Goal: Task Accomplishment & Management: Manage account settings

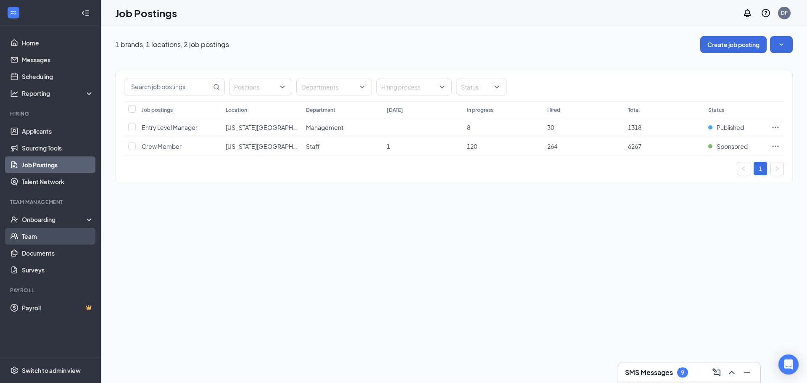
click at [39, 238] on link "Team" at bounding box center [58, 236] width 72 height 17
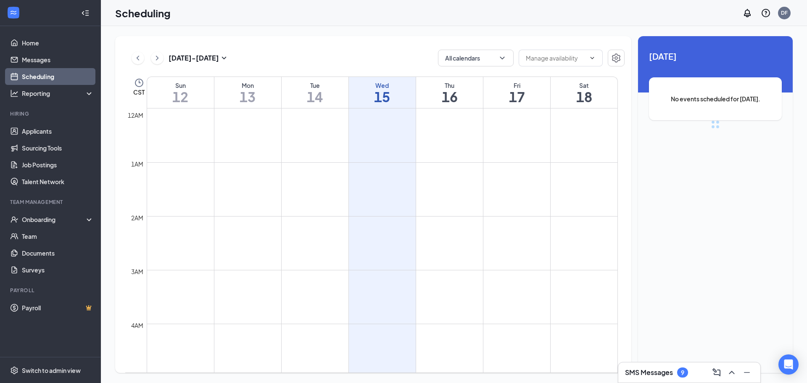
scroll to position [413, 0]
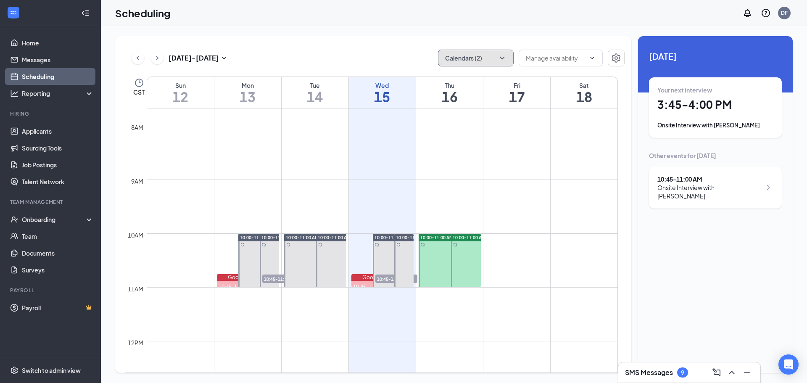
click at [486, 51] on button "Calendars (2)" at bounding box center [476, 58] width 76 height 17
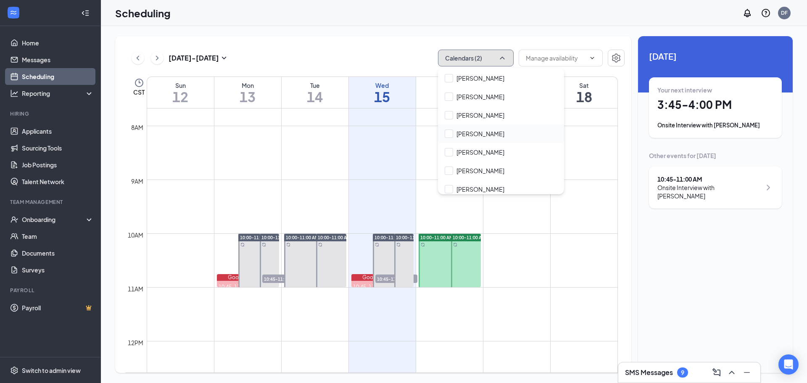
scroll to position [462, 0]
click at [451, 153] on input "Nik Drouant" at bounding box center [475, 151] width 60 height 8
checkbox input "true"
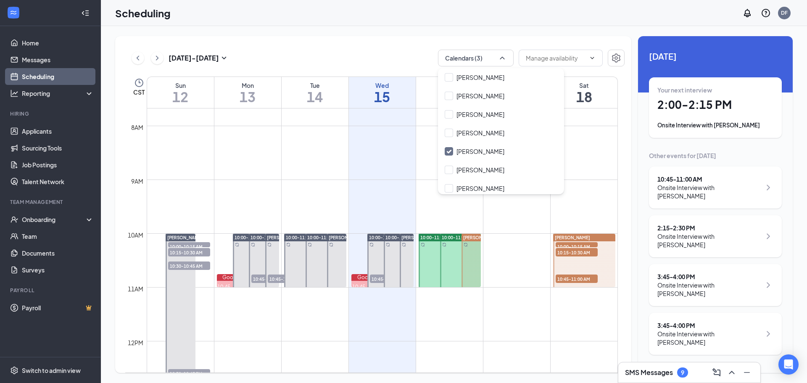
click at [546, 36] on div "Oct 12 - Oct 18 Calendars (3) CST Sun 12 Mon 13 Tue 14 Wed 15 Thu 16 Fri 17 Sat…" at bounding box center [373, 204] width 516 height 337
